Goal: Transaction & Acquisition: Book appointment/travel/reservation

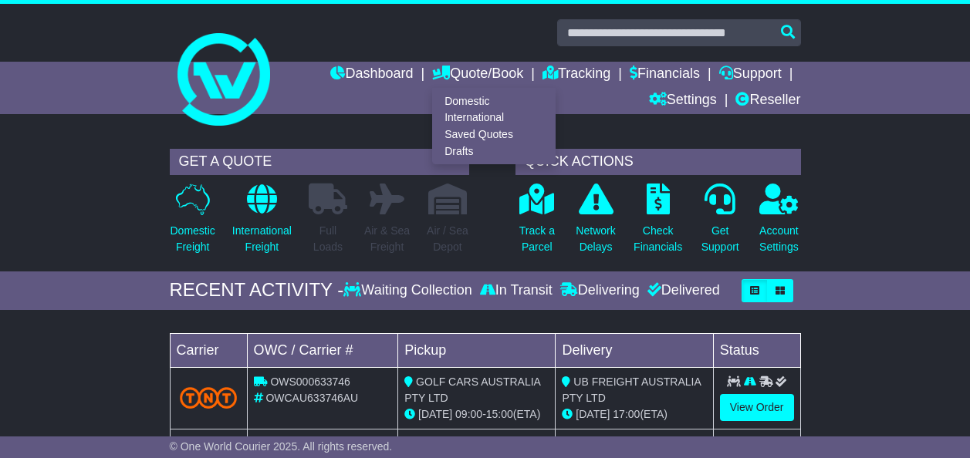
click at [459, 91] on div "Domestic International Saved Quotes Drafts" at bounding box center [493, 126] width 123 height 76
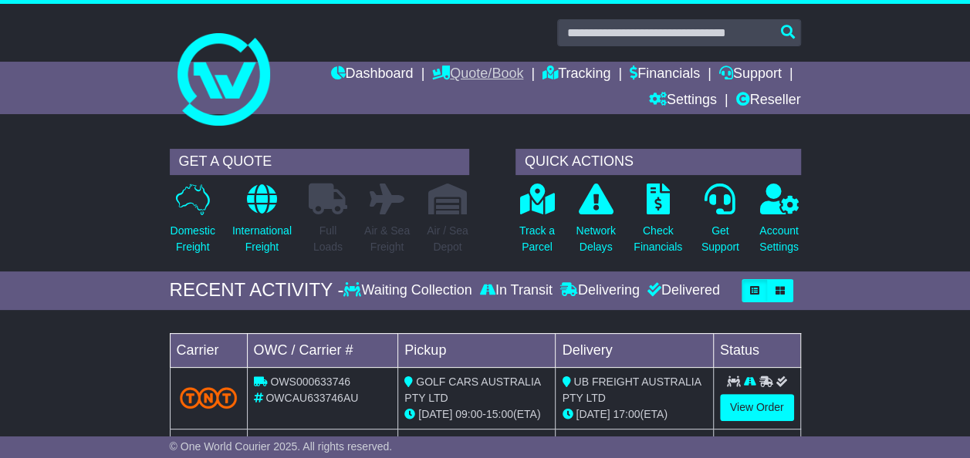
click at [485, 72] on link "Quote/Book" at bounding box center [477, 75] width 91 height 26
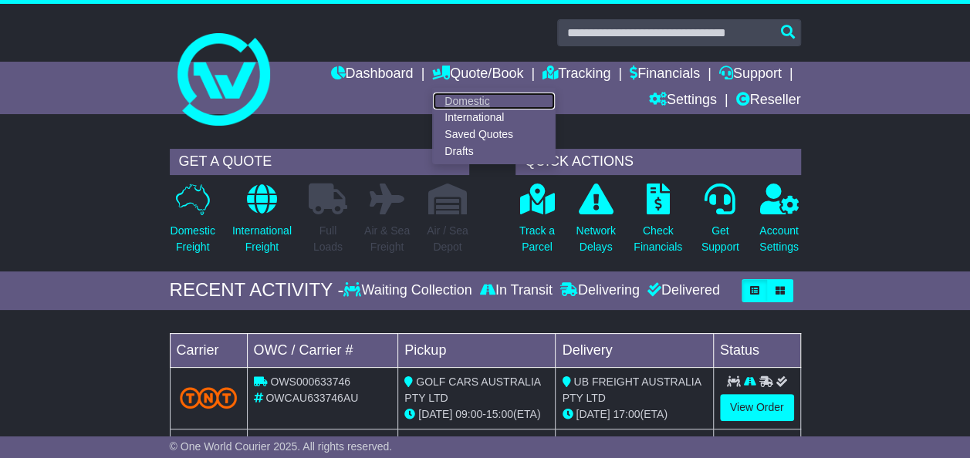
click at [454, 98] on link "Domestic" at bounding box center [494, 101] width 122 height 17
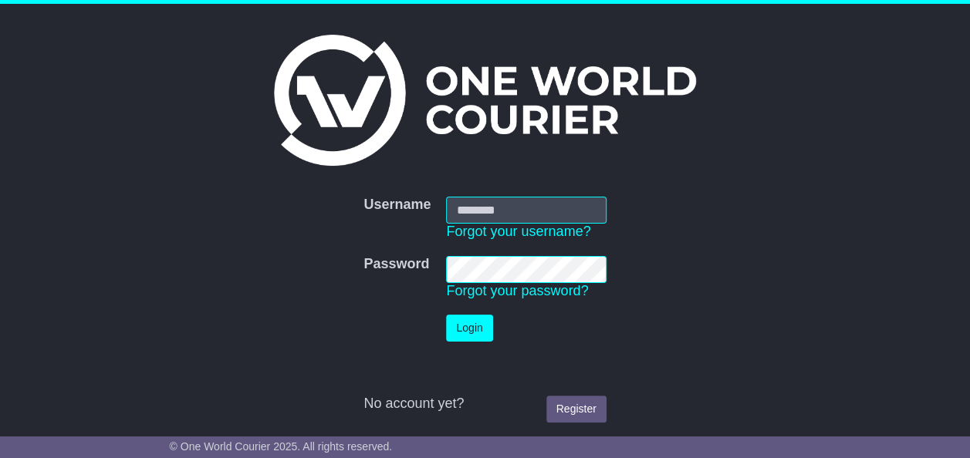
type input "*********"
click at [478, 319] on button "Login" at bounding box center [469, 328] width 46 height 27
click at [475, 335] on button "Login" at bounding box center [469, 328] width 46 height 27
